Goal: Task Accomplishment & Management: Manage account settings

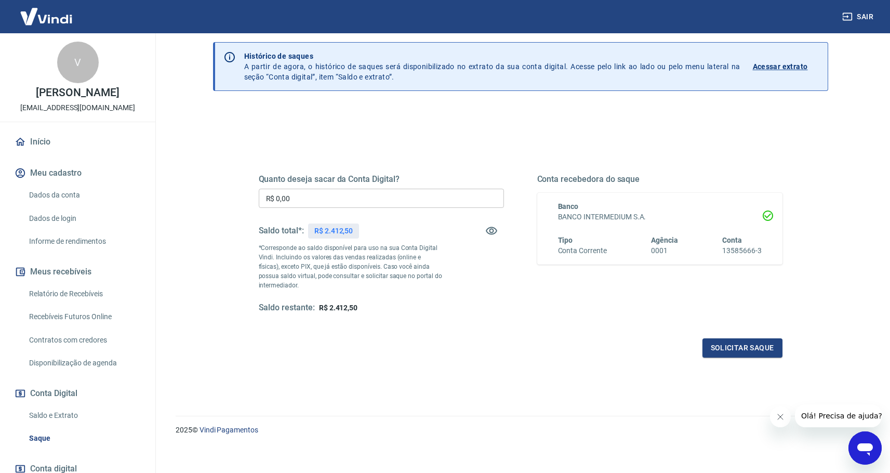
scroll to position [41, 0]
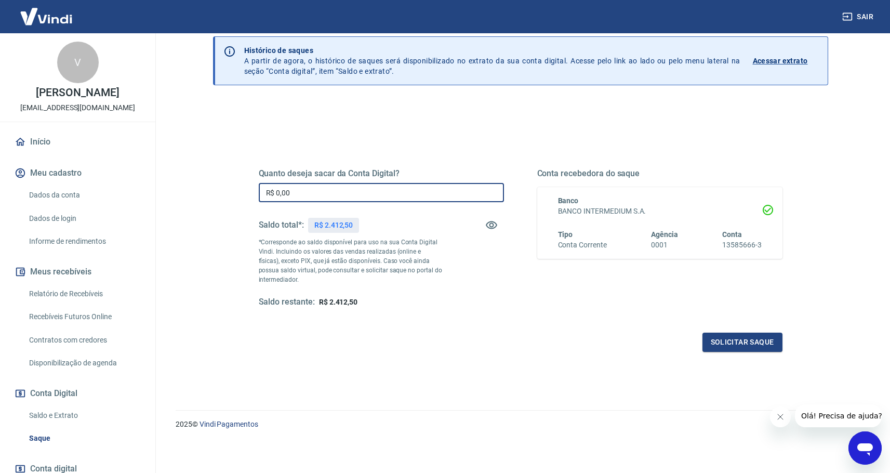
click at [464, 193] on input "R$ 0,00" at bounding box center [381, 192] width 245 height 19
click at [465, 191] on input "R$ 0,00" at bounding box center [381, 192] width 245 height 19
type input "R$ 2.412,50"
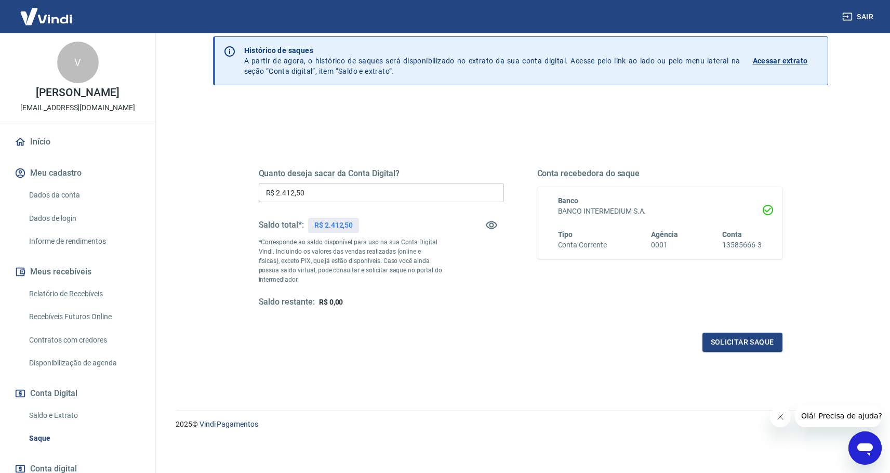
click at [547, 331] on div "Quanto deseja sacar da Conta Digital? R$ 2.412,50 ​ Saldo total*: R$ 2.412,50 *…" at bounding box center [521, 247] width 524 height 208
click at [734, 340] on button "Solicitar saque" at bounding box center [743, 342] width 80 height 19
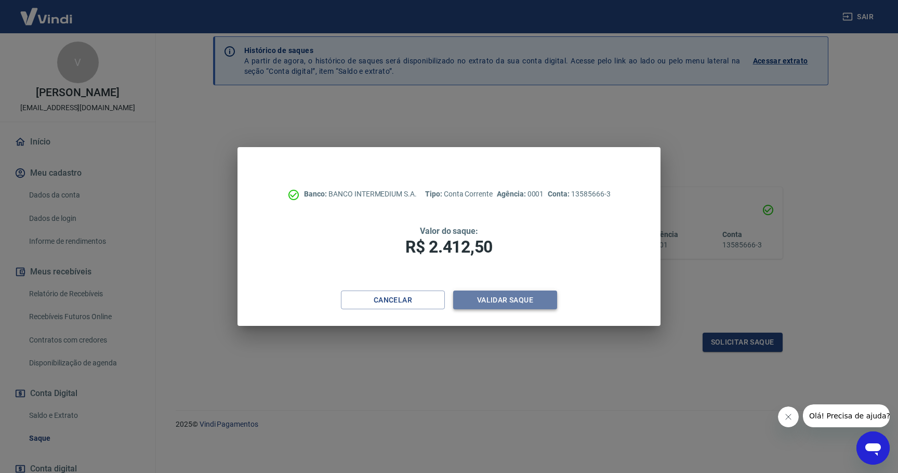
click at [515, 301] on button "Validar saque" at bounding box center [505, 300] width 104 height 19
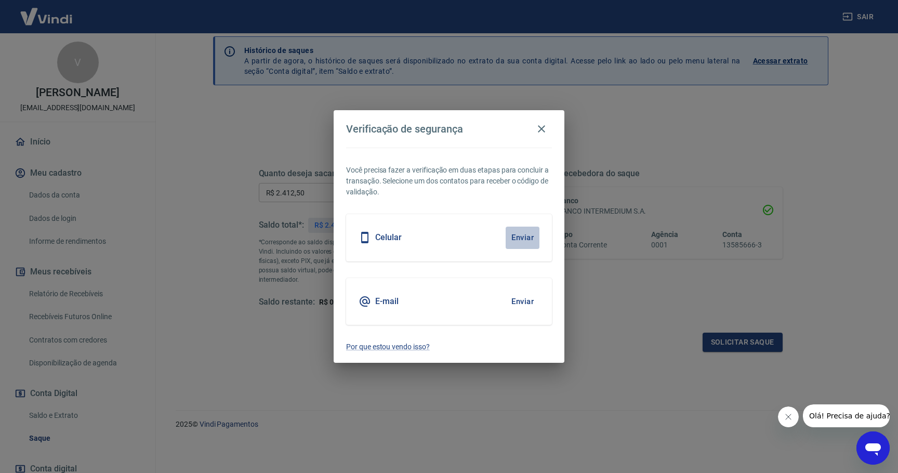
click at [524, 240] on button "Enviar" at bounding box center [523, 238] width 34 height 22
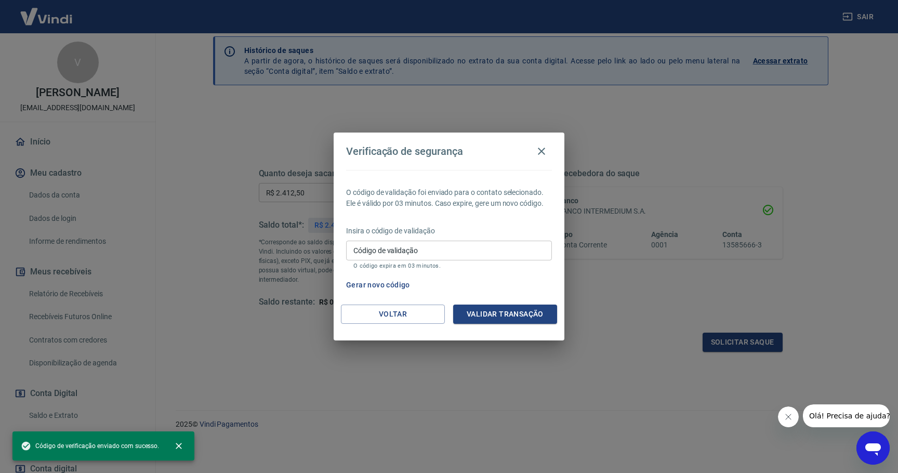
click at [449, 247] on input "Código de validação" at bounding box center [449, 250] width 206 height 19
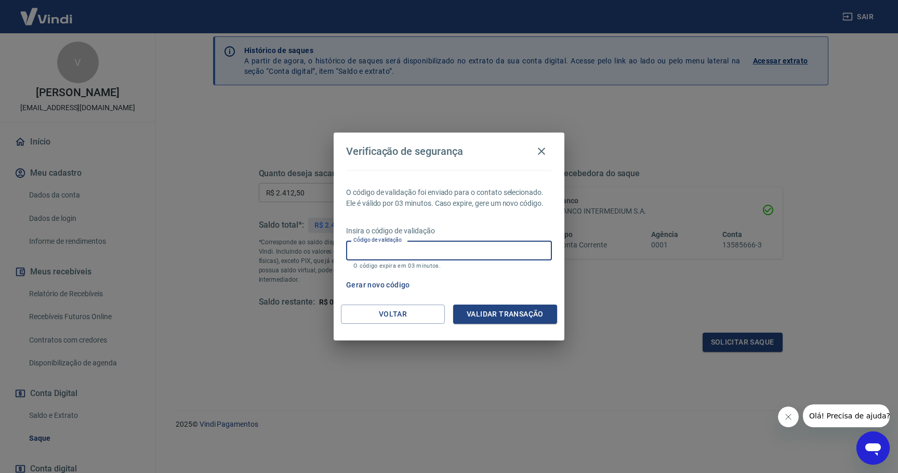
click at [393, 285] on button "Gerar novo código" at bounding box center [378, 284] width 72 height 19
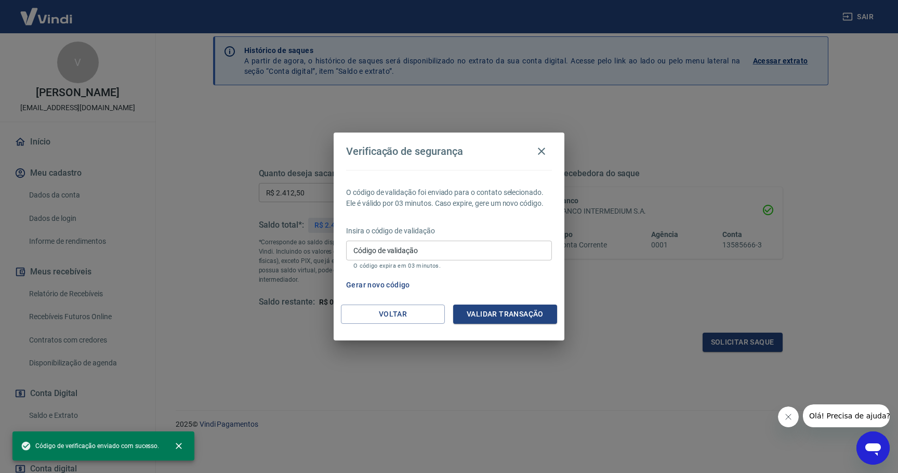
click at [449, 282] on div "Gerar novo código" at bounding box center [447, 284] width 210 height 19
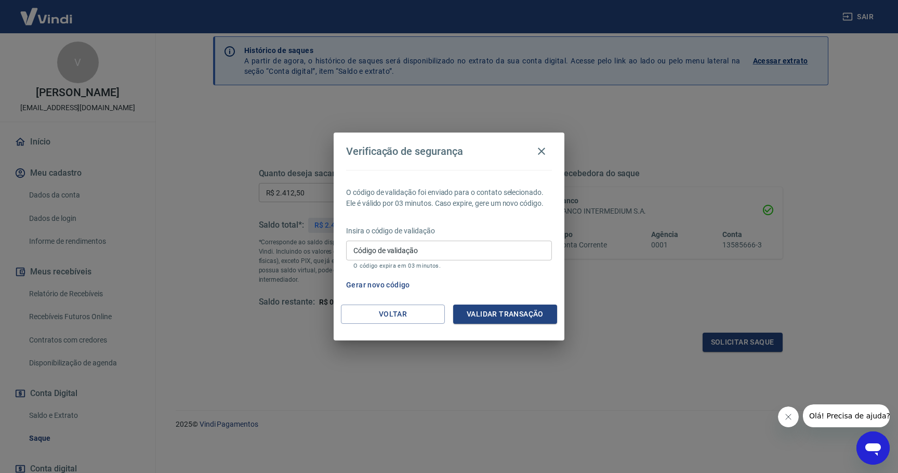
click at [442, 253] on input "Código de validação" at bounding box center [449, 250] width 206 height 19
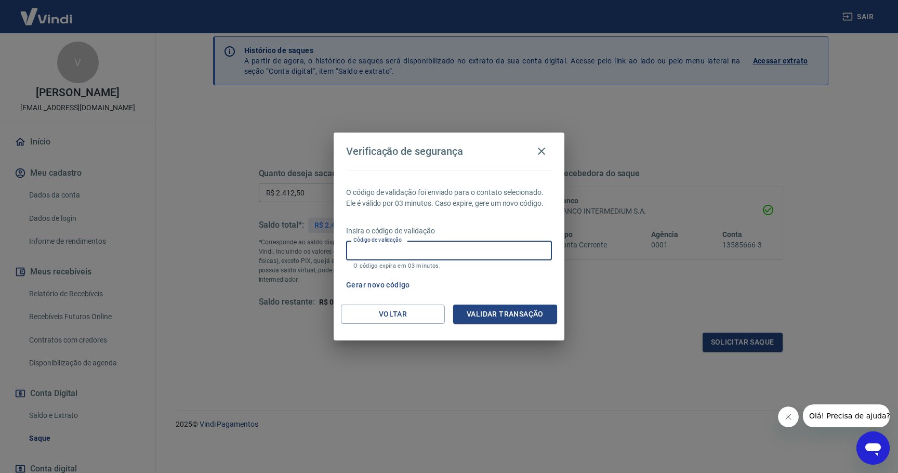
click at [453, 271] on div "O código de validação foi enviado para o contato selecionado. Ele é válido por …" at bounding box center [449, 237] width 231 height 135
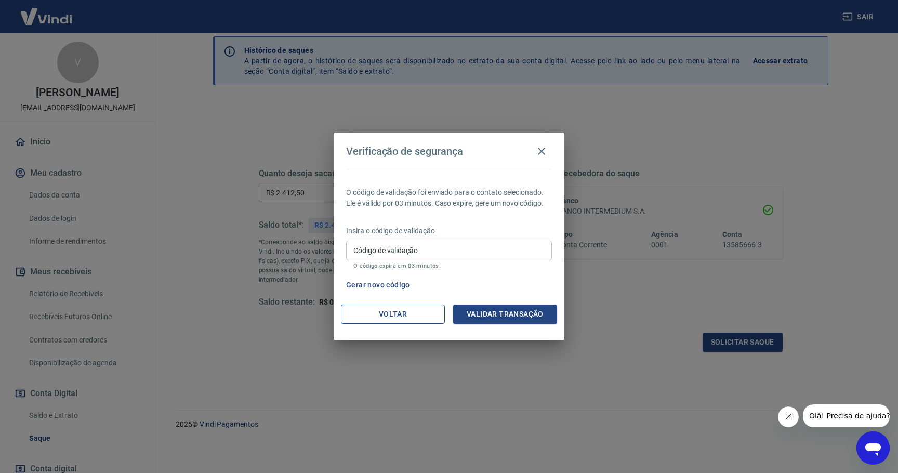
click at [376, 313] on button "Voltar" at bounding box center [393, 314] width 104 height 19
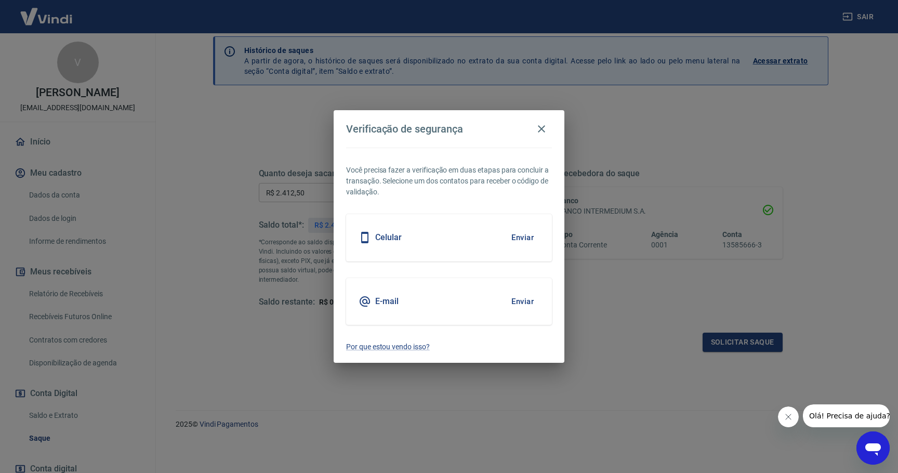
click at [522, 304] on button "Enviar" at bounding box center [523, 302] width 34 height 22
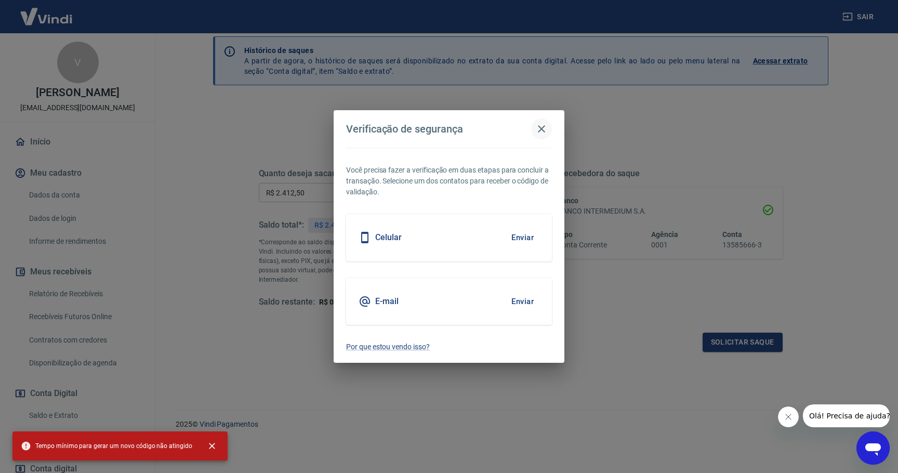
click at [544, 129] on icon "button" at bounding box center [541, 129] width 12 height 12
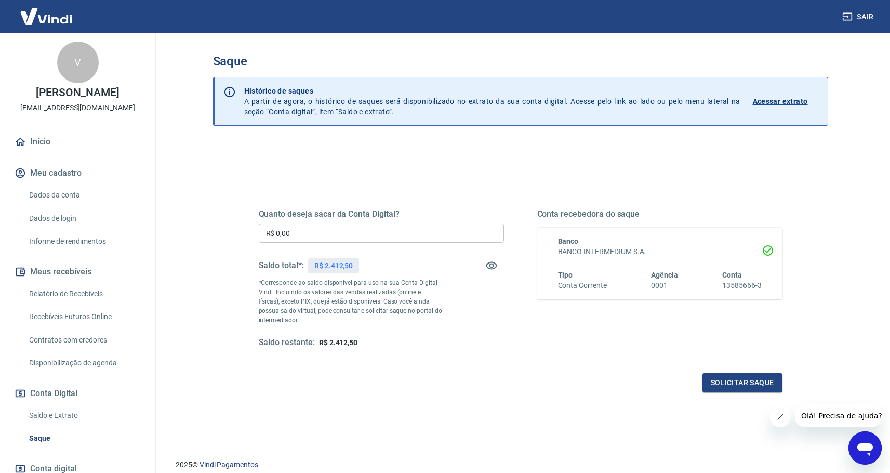
click at [517, 353] on div "Quanto deseja sacar da Conta Digital? R$ 0,00 ​ Saldo total*: R$ 2.412,50 *Corr…" at bounding box center [521, 288] width 524 height 208
click at [490, 150] on div "Quanto deseja sacar da Conta Digital? R$ 0,00 ​ Saldo total*: R$ 2.412,50 *Corr…" at bounding box center [520, 328] width 615 height 372
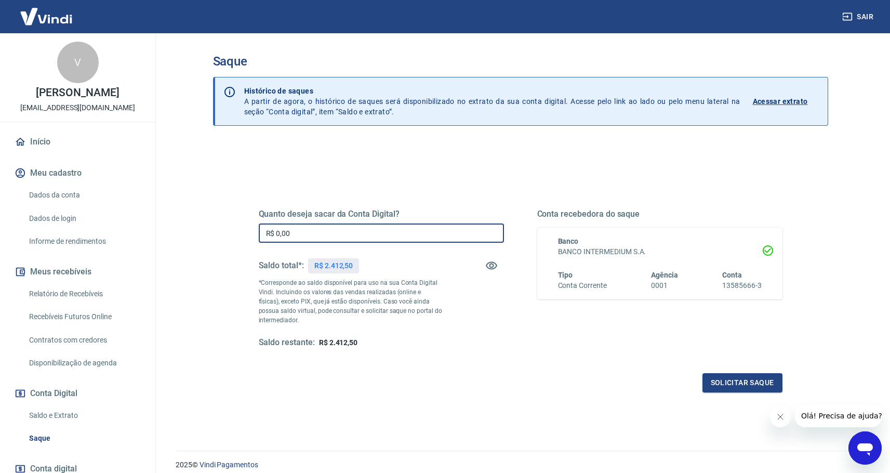
click at [382, 233] on input "R$ 0,00" at bounding box center [381, 233] width 245 height 19
type input "R$ 2.412,50"
click at [720, 382] on button "Solicitar saque" at bounding box center [743, 382] width 80 height 19
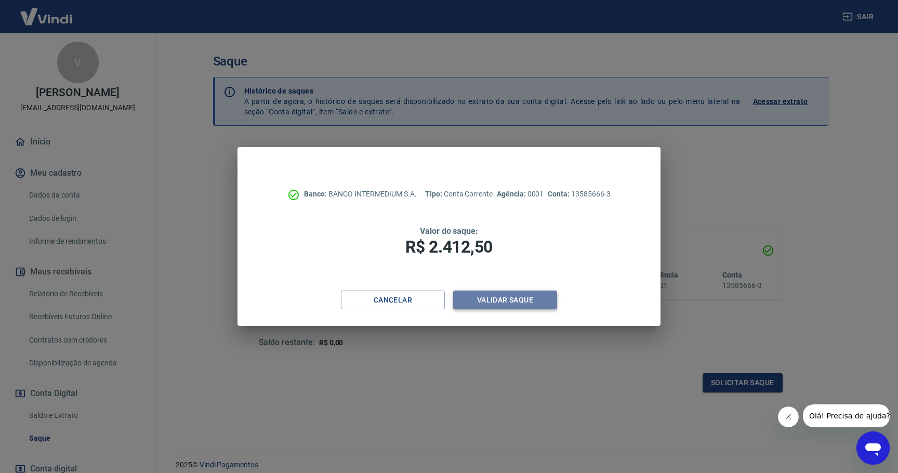
click at [514, 303] on button "Validar saque" at bounding box center [505, 300] width 104 height 19
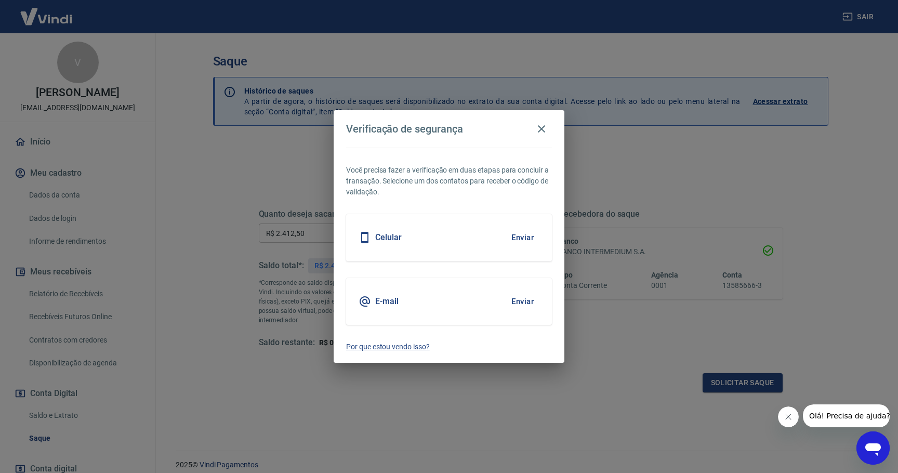
click at [524, 304] on button "Enviar" at bounding box center [523, 302] width 34 height 22
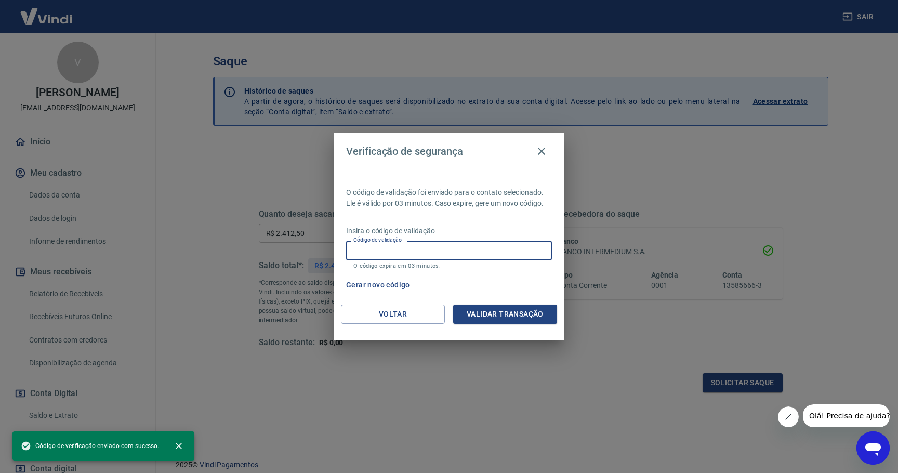
click at [484, 251] on input "Código de validação" at bounding box center [449, 250] width 206 height 19
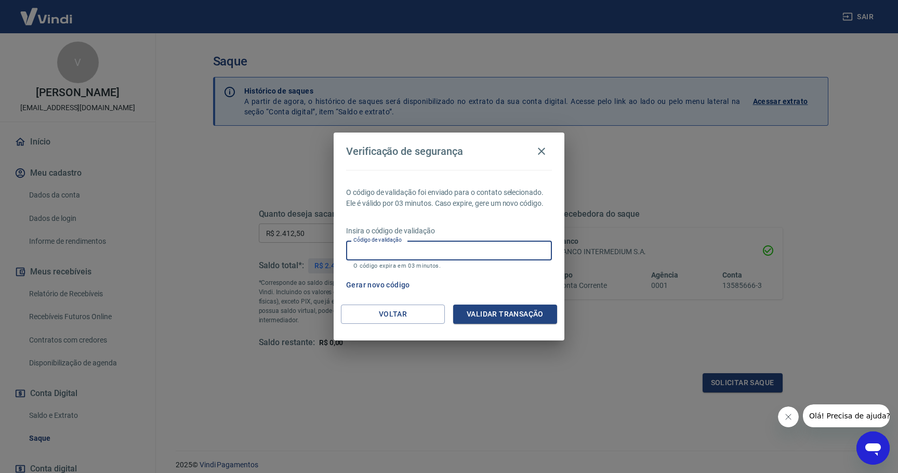
paste input "318851"
type input "318851"
click at [516, 316] on button "Validar transação" at bounding box center [505, 314] width 104 height 19
